Goal: Task Accomplishment & Management: Manage account settings

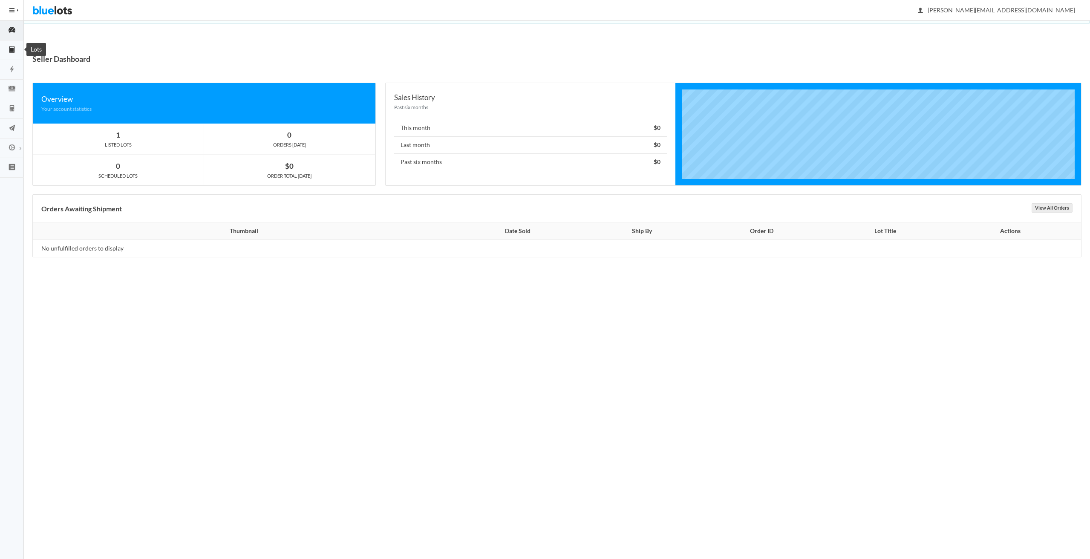
click at [15, 49] on icon "clipboard" at bounding box center [12, 50] width 24 height 8
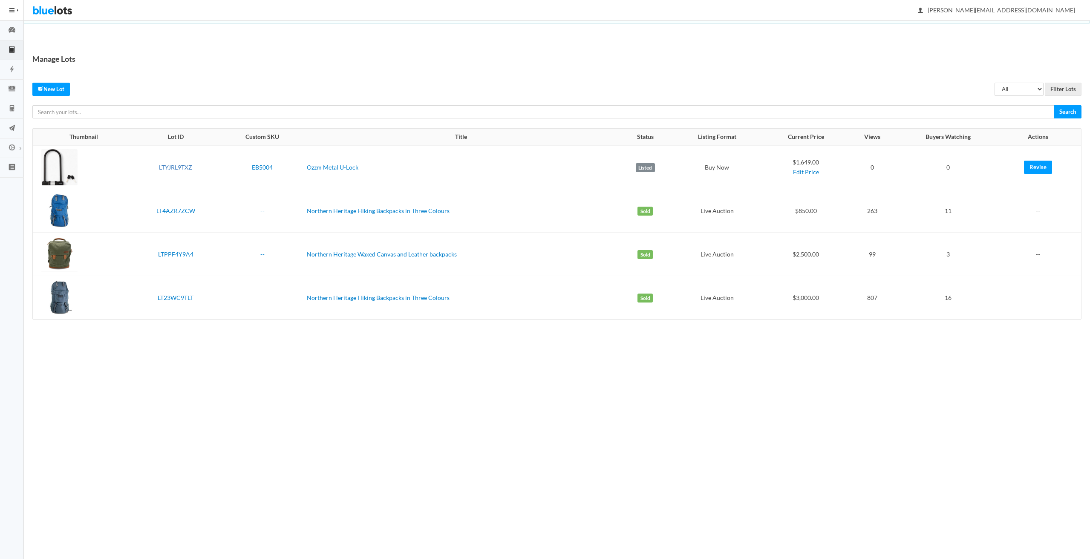
click at [177, 166] on link "LTYJRL9TXZ" at bounding box center [175, 167] width 33 height 7
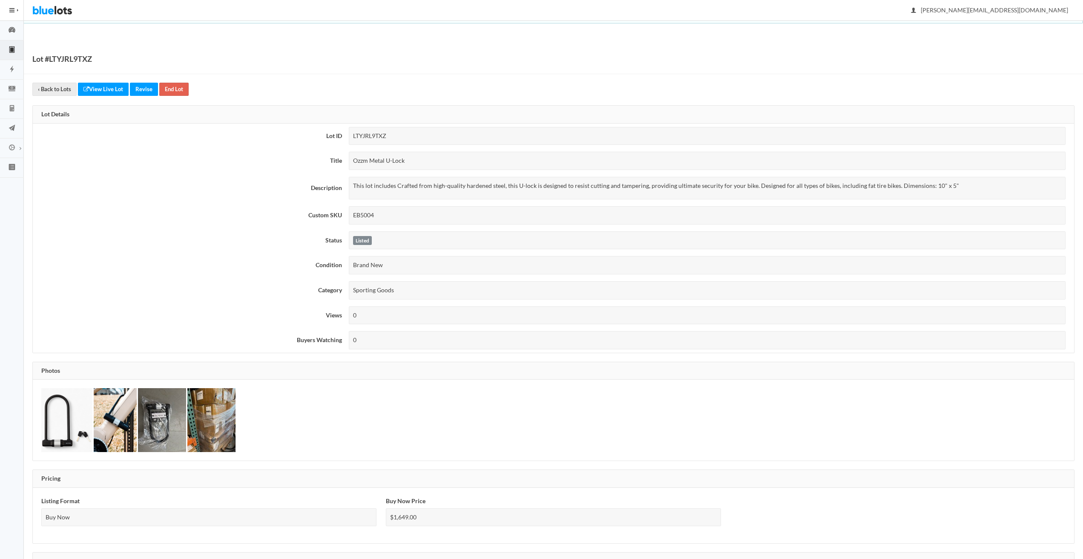
drag, startPoint x: 416, startPoint y: 160, endPoint x: 347, endPoint y: 163, distance: 69.0
click at [347, 163] on td "Ozzm Metal U-Lock" at bounding box center [709, 160] width 729 height 25
copy div "Ozzm Metal U-Lock"
click at [430, 187] on p "This lot includes Crafted from high-quality hardened steel, this U-lock is desi…" at bounding box center [707, 186] width 709 height 10
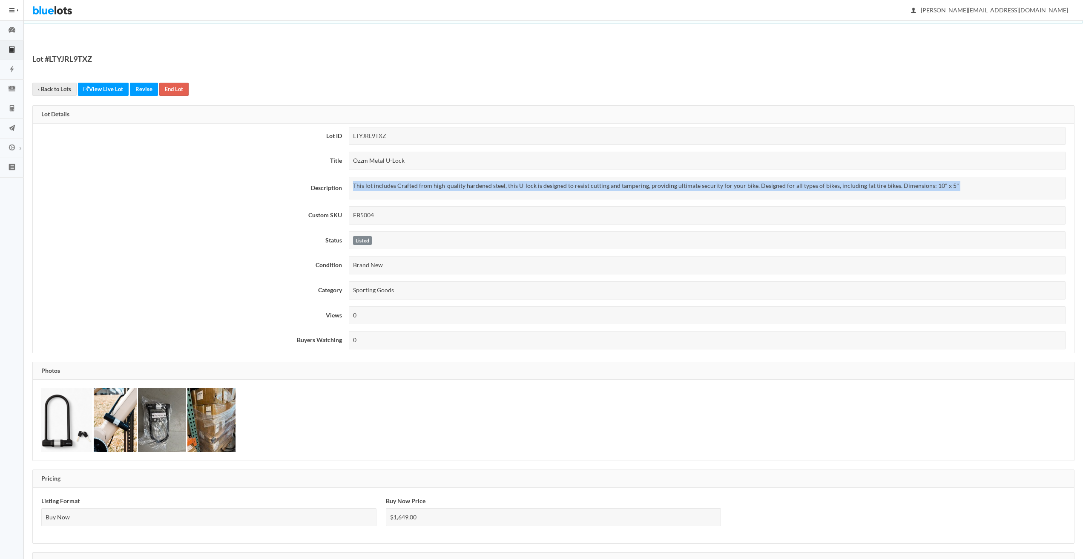
click at [430, 187] on p "This lot includes Crafted from high-quality hardened steel, this U-lock is desi…" at bounding box center [707, 186] width 709 height 10
click at [391, 189] on p "This lot includes Crafted from high-quality hardened steel, this U-lock is desi…" at bounding box center [707, 186] width 709 height 10
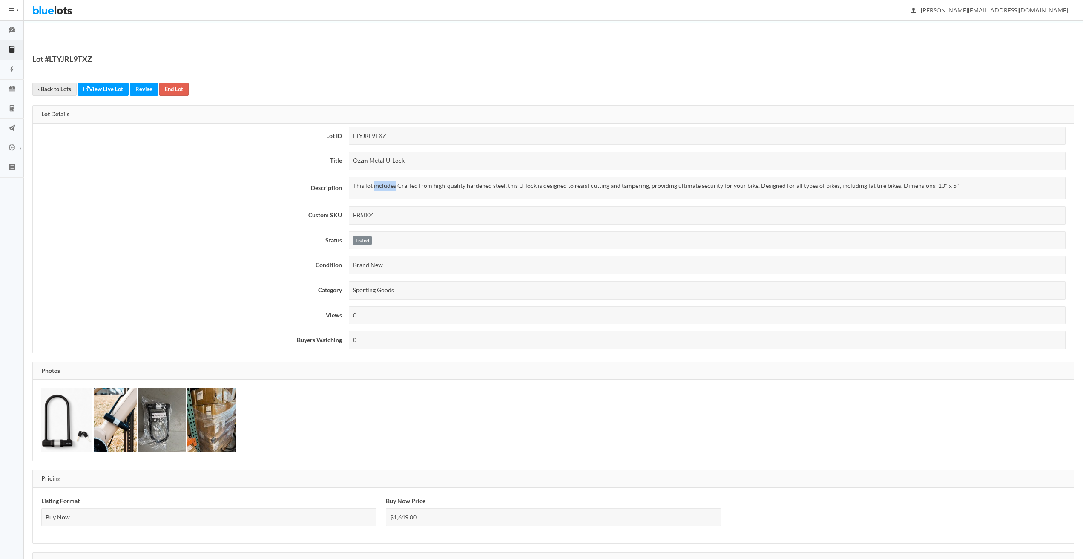
drag, startPoint x: 394, startPoint y: 186, endPoint x: 373, endPoint y: 188, distance: 21.0
click at [373, 188] on p "This lot includes Crafted from high-quality hardened steel, this U-lock is desi…" at bounding box center [707, 186] width 709 height 10
click at [840, 196] on div "This lot includes Crafted from high-quality hardened steel, this U-lock is desi…" at bounding box center [707, 188] width 717 height 23
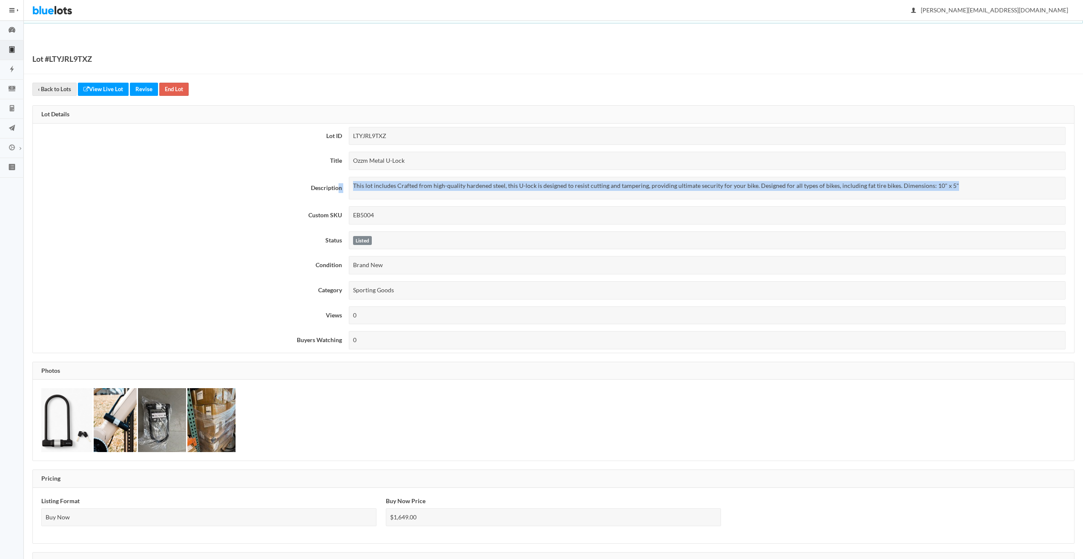
drag, startPoint x: 950, startPoint y: 187, endPoint x: 338, endPoint y: 185, distance: 612.1
click at [338, 185] on tr "Description This lot includes Crafted from high-quality hardened steel, this U-…" at bounding box center [553, 187] width 1041 height 29
copy tr "n This lot includes Crafted from high-quality hardened steel, this U-lock is de…"
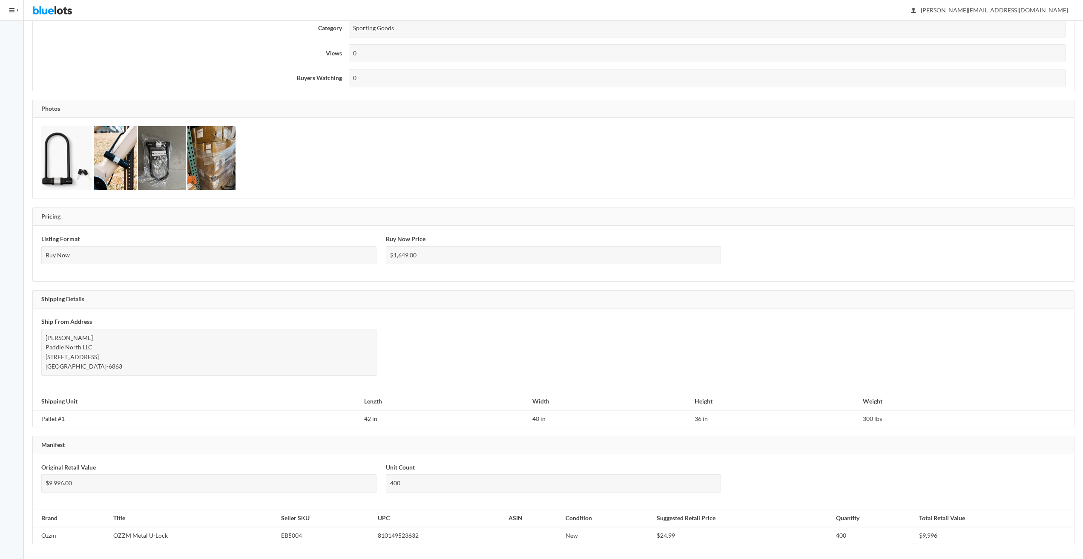
scroll to position [264, 0]
drag, startPoint x: 399, startPoint y: 532, endPoint x: 364, endPoint y: 533, distance: 34.9
click at [364, 533] on tr "Ozzm OZZM Metal U-Lock EB5004 810149523632 New $24.99 400 $9,996" at bounding box center [553, 533] width 1041 height 17
copy tr "810149523632"
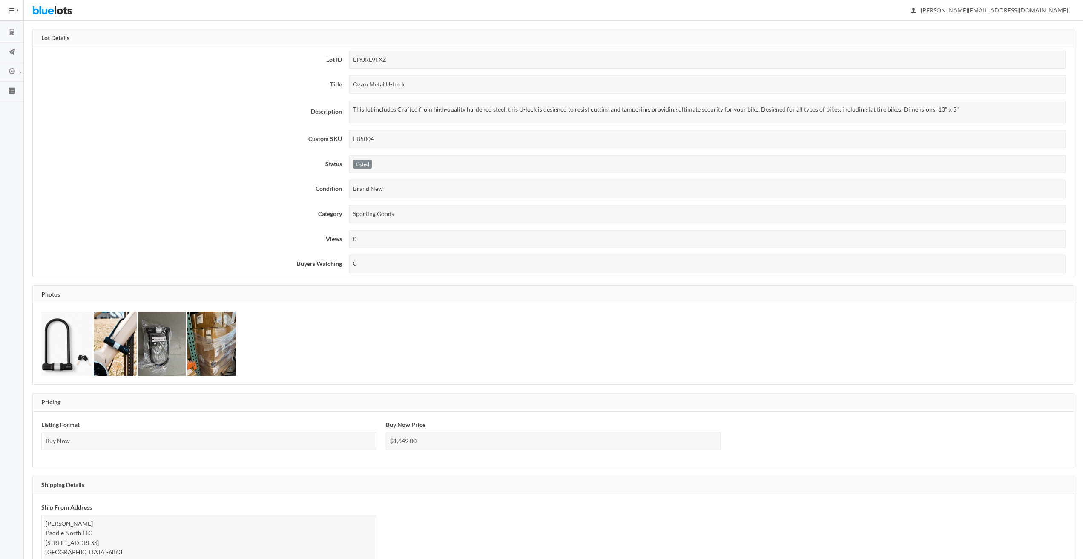
scroll to position [0, 0]
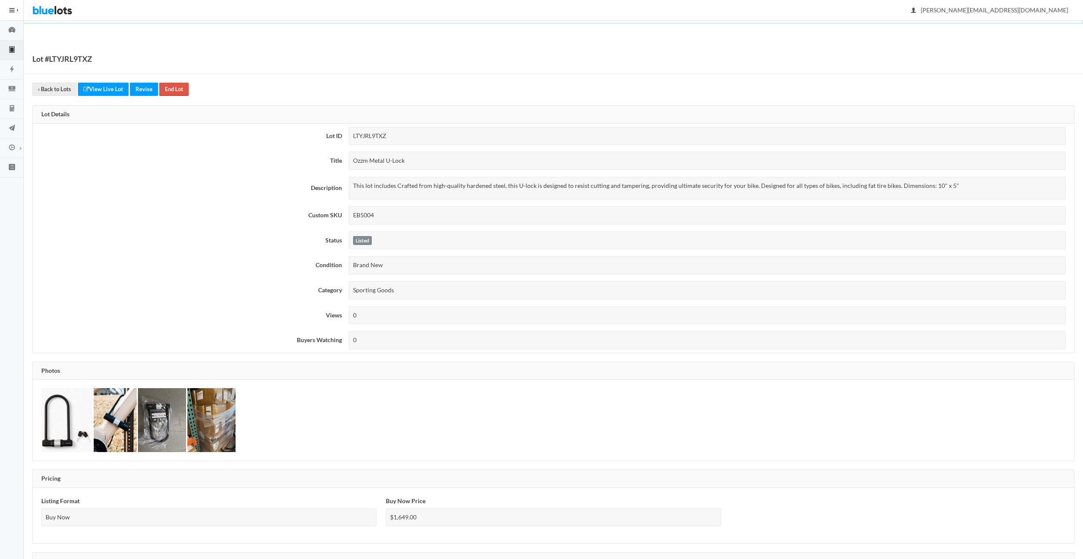
click at [174, 89] on link "End Lot" at bounding box center [173, 89] width 29 height 13
